Goal: Navigation & Orientation: Find specific page/section

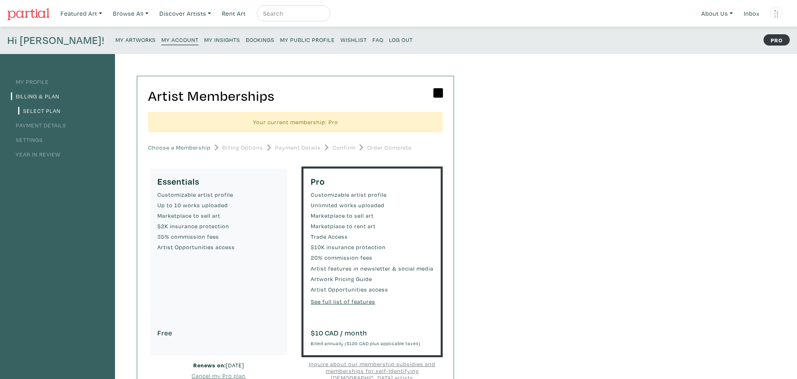
click at [115, 40] on small "My Artworks" at bounding box center [135, 40] width 40 height 8
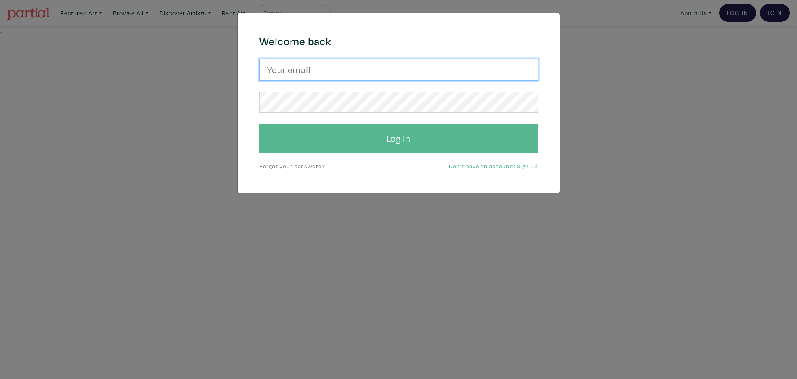
type input "sunny.nestler@gmail.com"
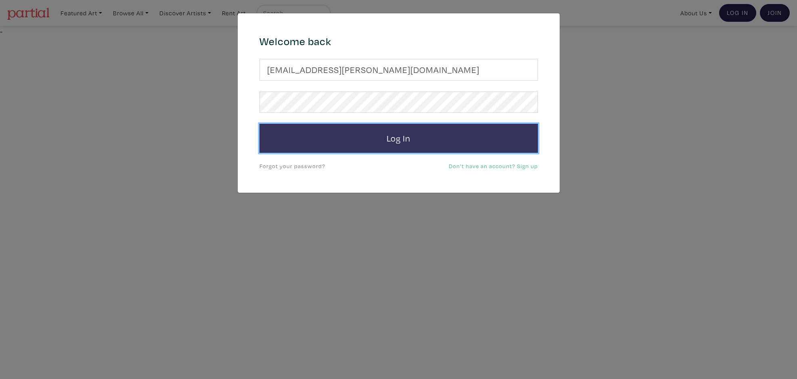
click at [346, 145] on button "Log In" at bounding box center [399, 138] width 279 height 29
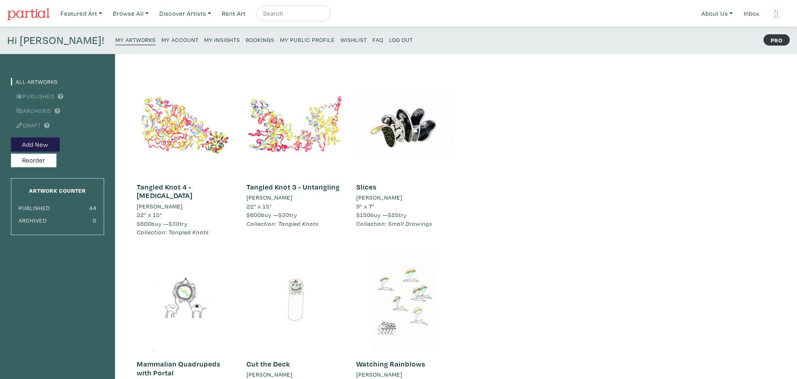
click at [280, 42] on small "My Public Profile" at bounding box center [307, 40] width 55 height 8
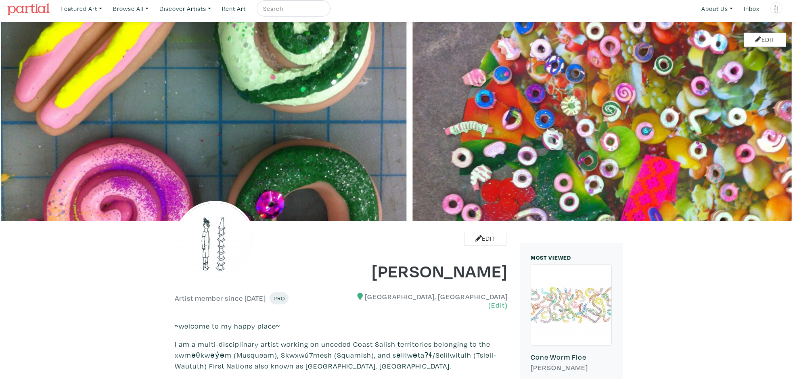
scroll to position [50, 0]
